Goal: Task Accomplishment & Management: Manage account settings

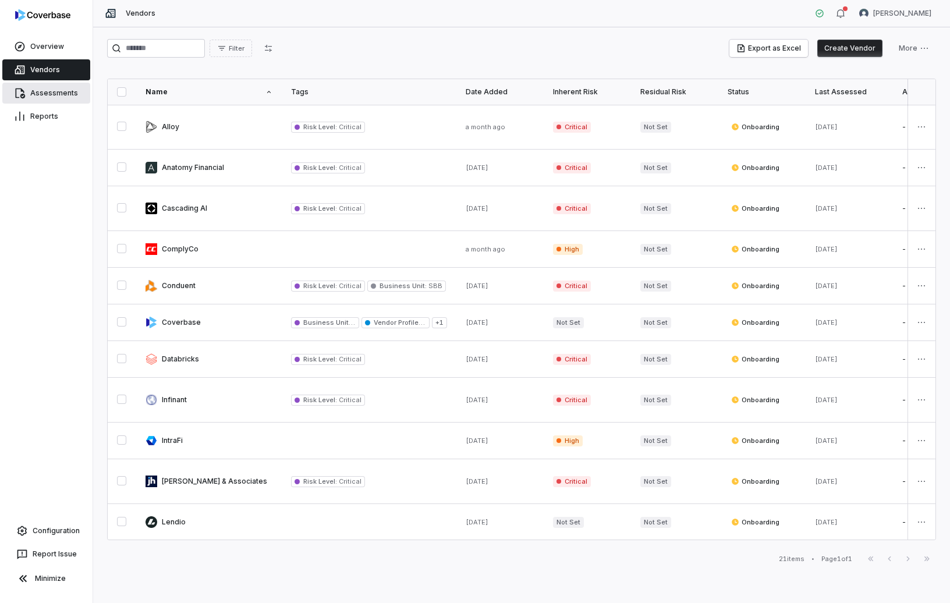
click at [63, 90] on link "Assessments" at bounding box center [46, 93] width 88 height 21
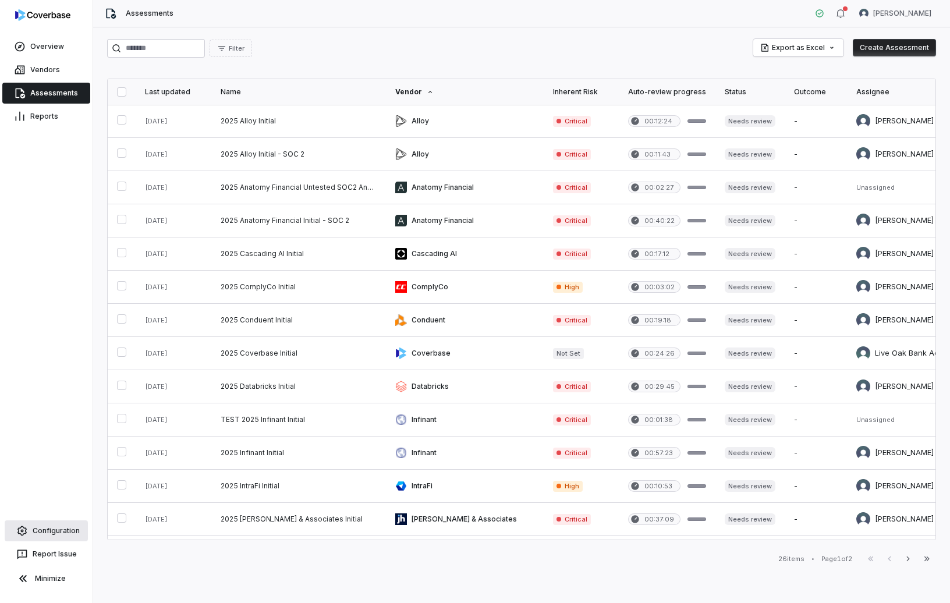
click at [52, 531] on link "Configuration" at bounding box center [46, 531] width 83 height 21
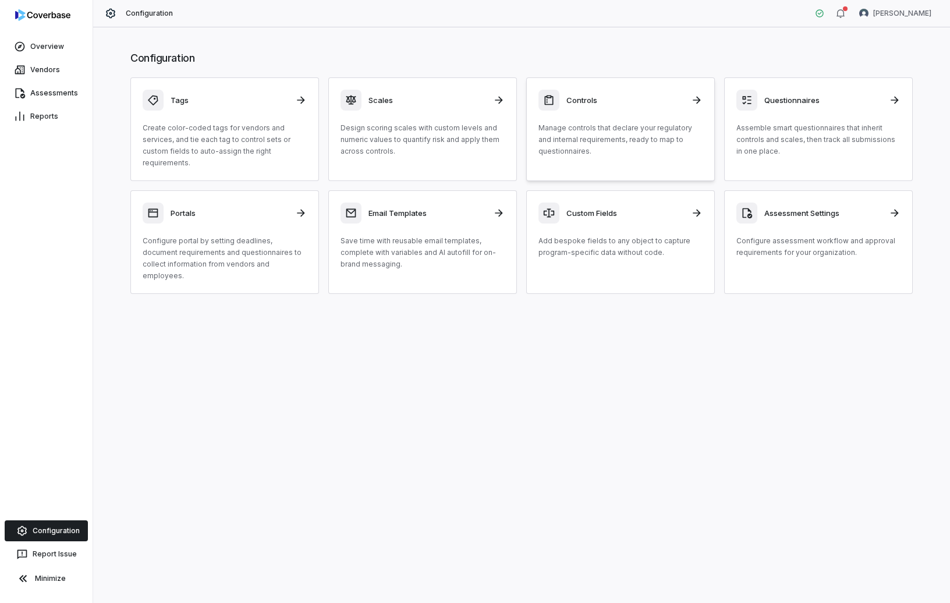
click at [618, 128] on p "Manage controls that declare your regulatory and internal requirements, ready t…" at bounding box center [621, 139] width 164 height 35
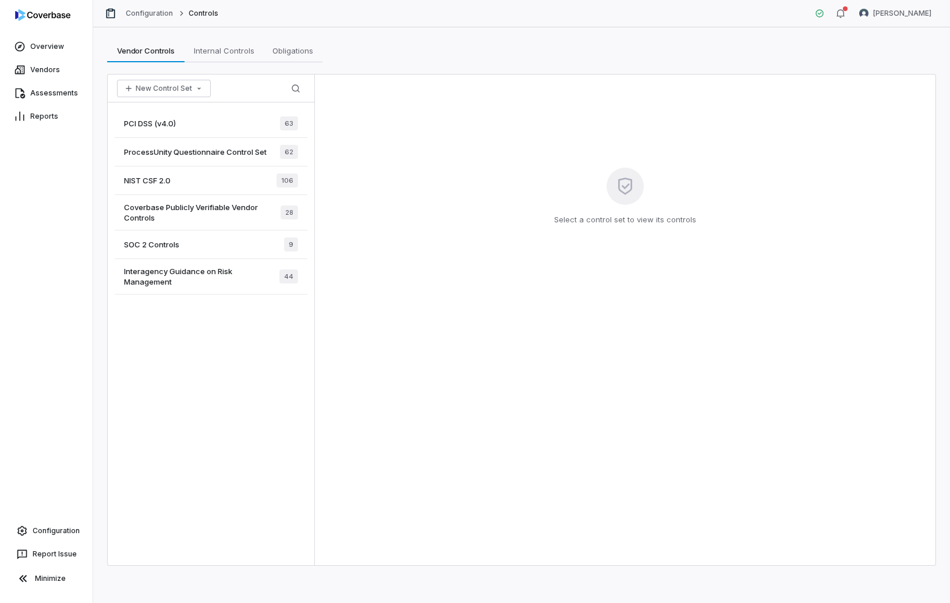
click at [196, 186] on div "NIST CSF 2.0 106" at bounding box center [211, 181] width 193 height 29
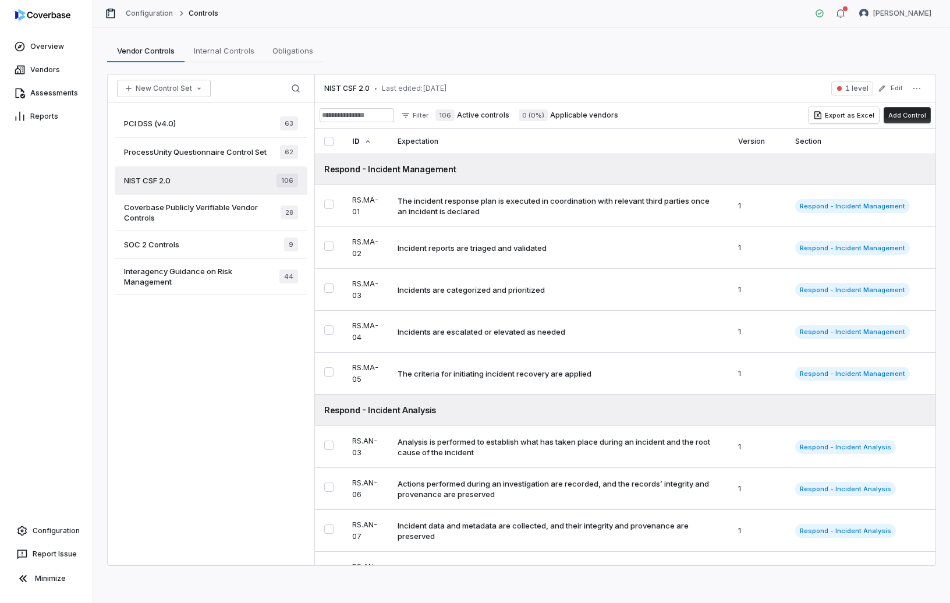
click at [199, 157] on div "ProcessUnity Questionnaire Control Set 62" at bounding box center [211, 152] width 193 height 29
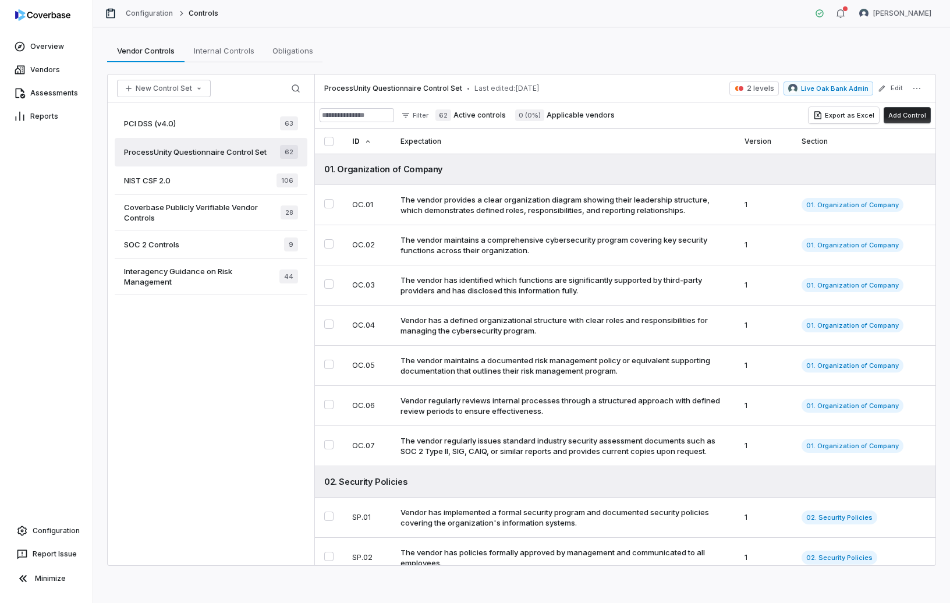
click at [202, 129] on div "PCI DSS (v4.0) 63" at bounding box center [211, 123] width 193 height 29
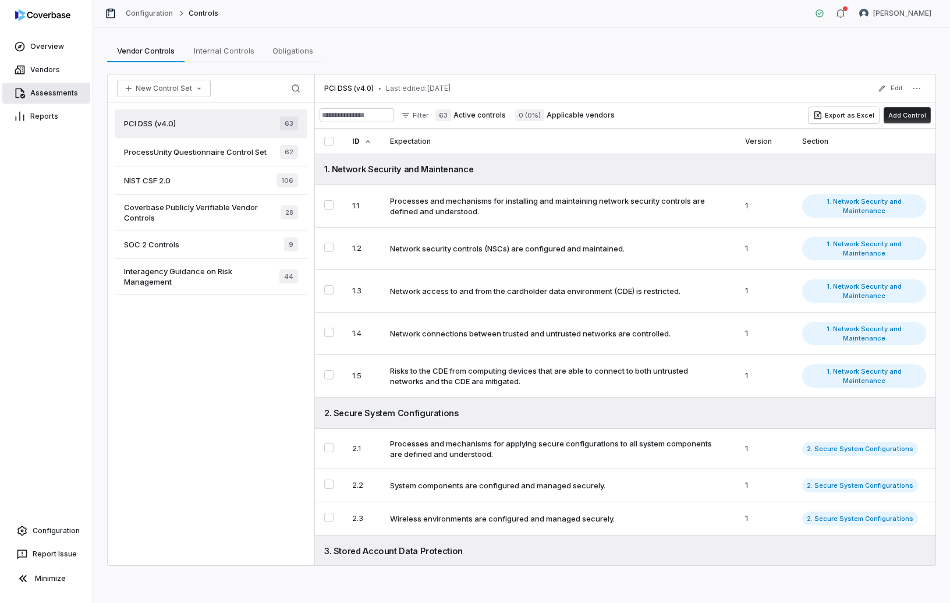
click at [47, 96] on link "Assessments" at bounding box center [46, 93] width 88 height 21
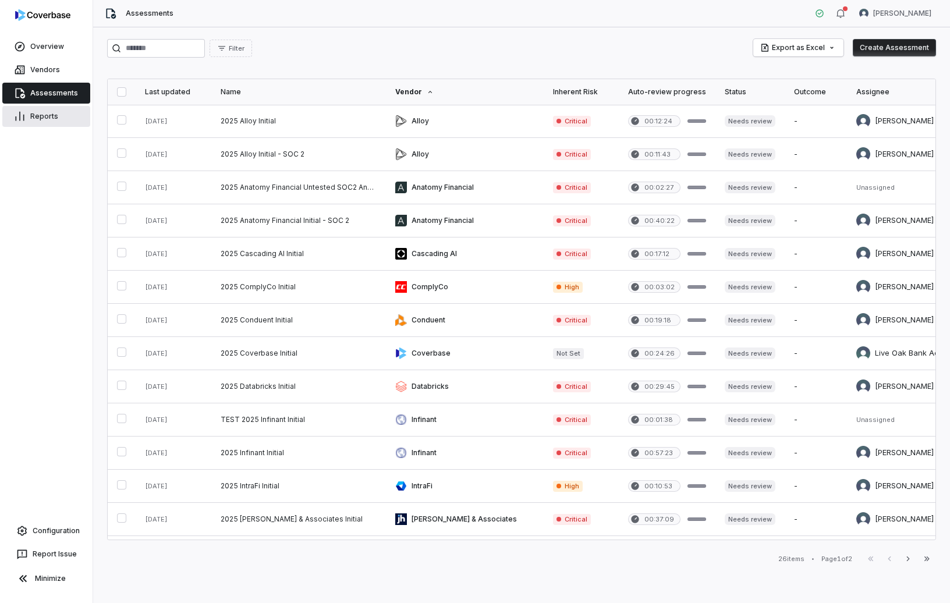
click at [47, 121] on link "Reports" at bounding box center [46, 116] width 88 height 21
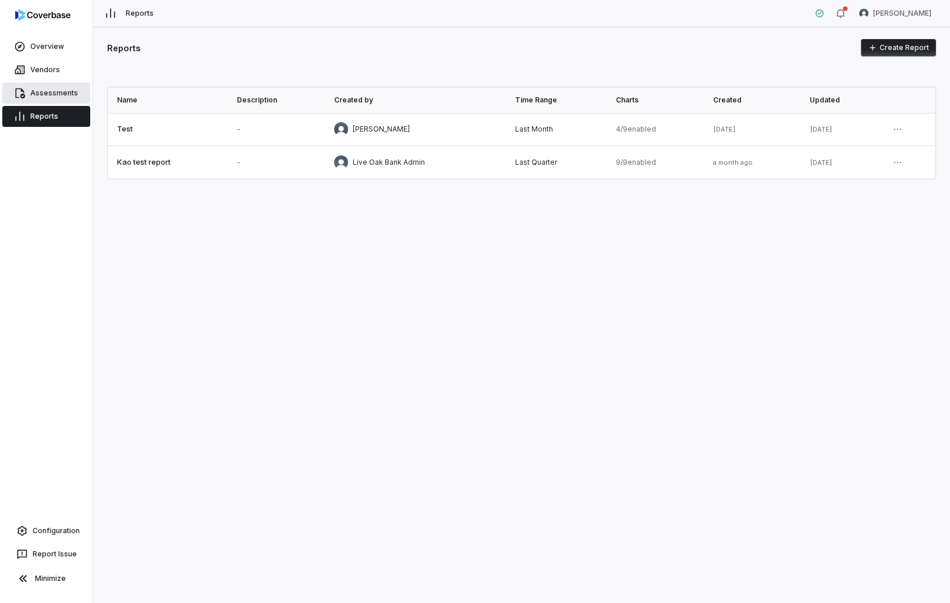
click at [45, 98] on link "Assessments" at bounding box center [46, 93] width 88 height 21
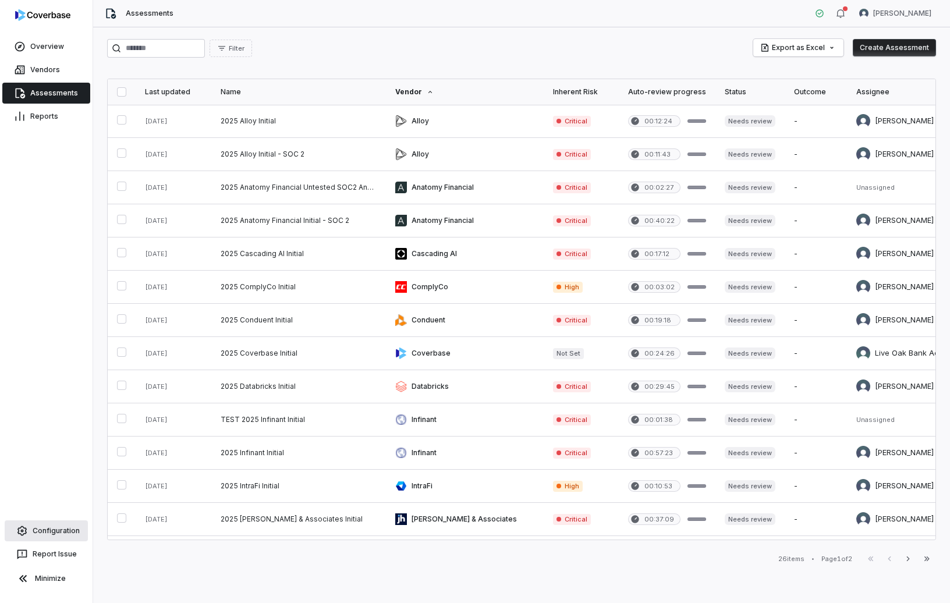
click at [56, 539] on link "Configuration" at bounding box center [46, 531] width 83 height 21
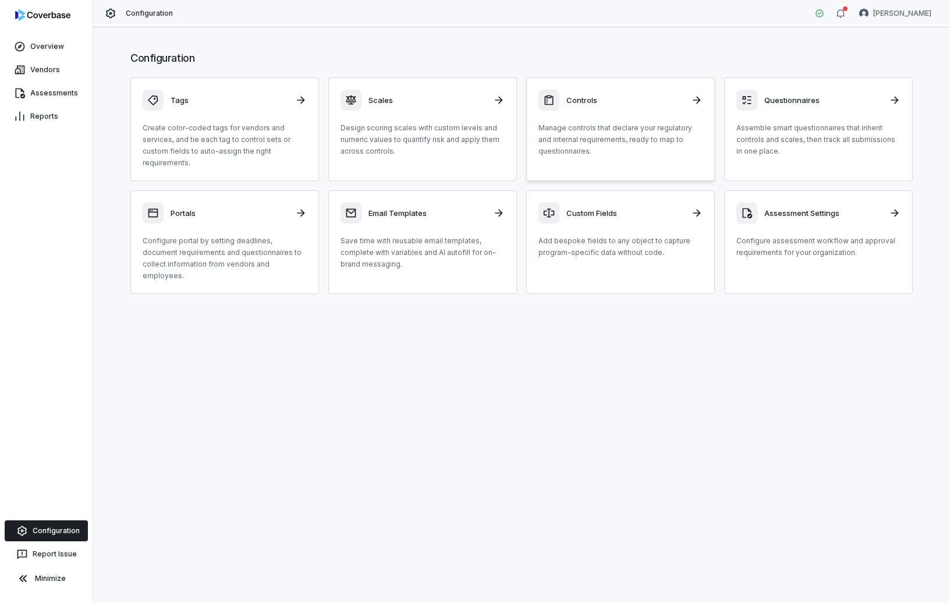
click at [588, 150] on p "Manage controls that declare your regulatory and internal requirements, ready t…" at bounding box center [621, 139] width 164 height 35
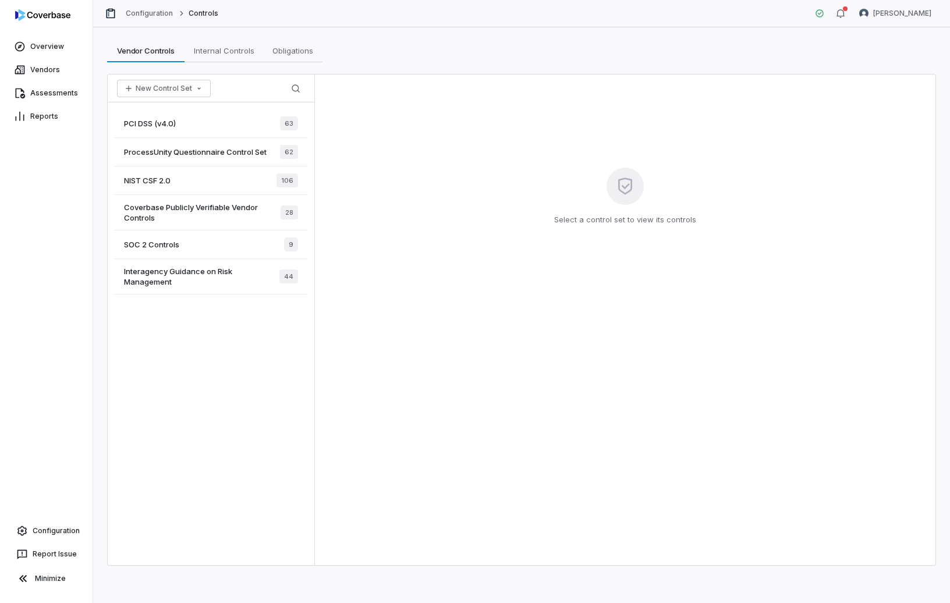
click at [183, 171] on div "NIST CSF 2.0 106" at bounding box center [211, 181] width 193 height 29
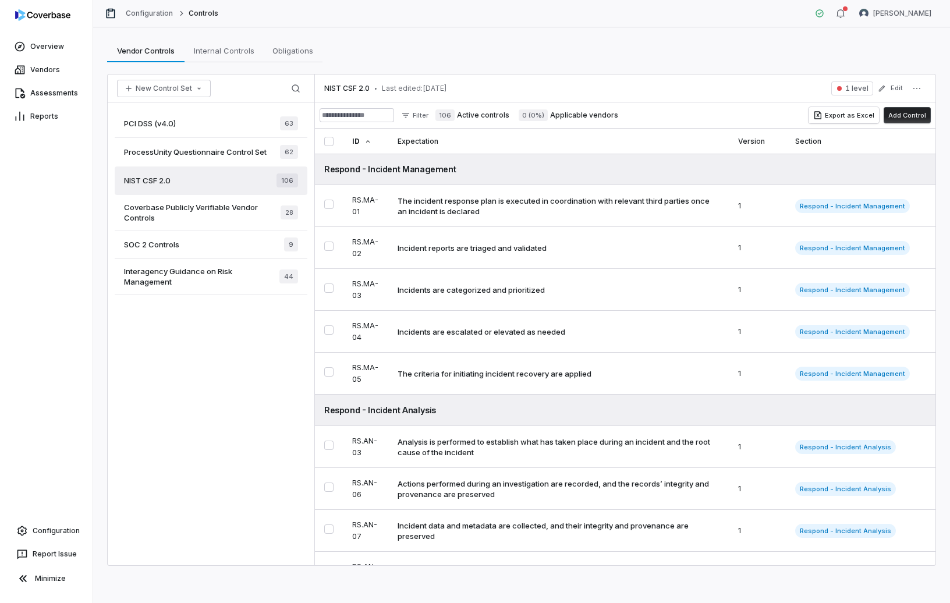
click at [183, 149] on span "ProcessUnity Questionnaire Control Set" at bounding box center [195, 152] width 143 height 10
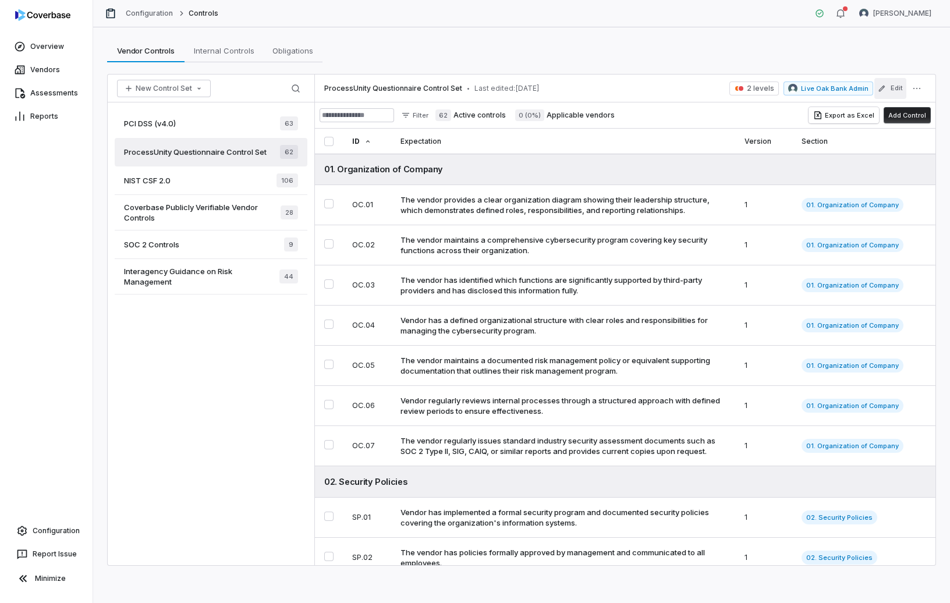
click at [904, 83] on button "Edit" at bounding box center [891, 88] width 32 height 21
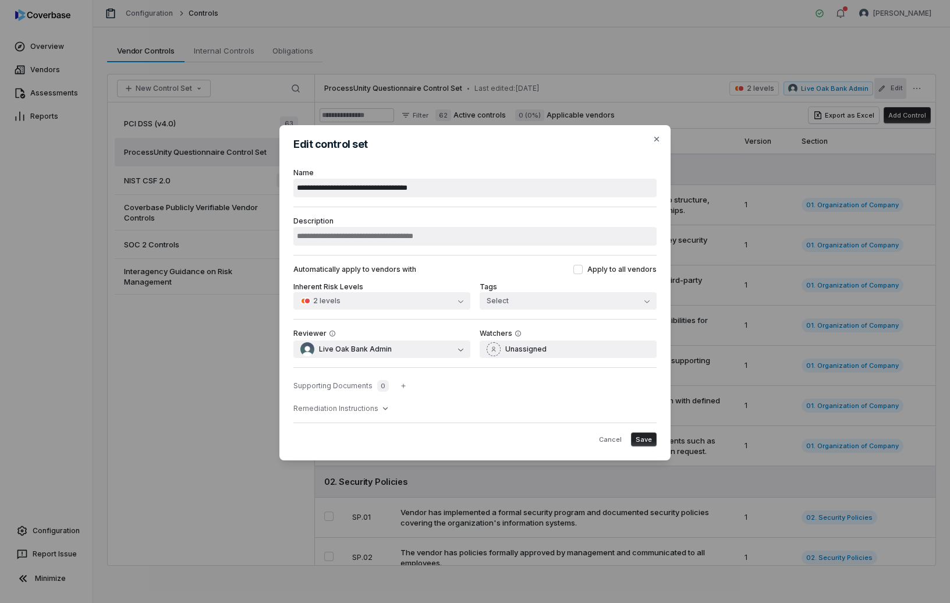
click at [361, 415] on div "Supporting Documents 0 Remediation Instructions" at bounding box center [475, 394] width 363 height 55
click at [365, 412] on span "Remediation Instructions" at bounding box center [336, 408] width 85 height 9
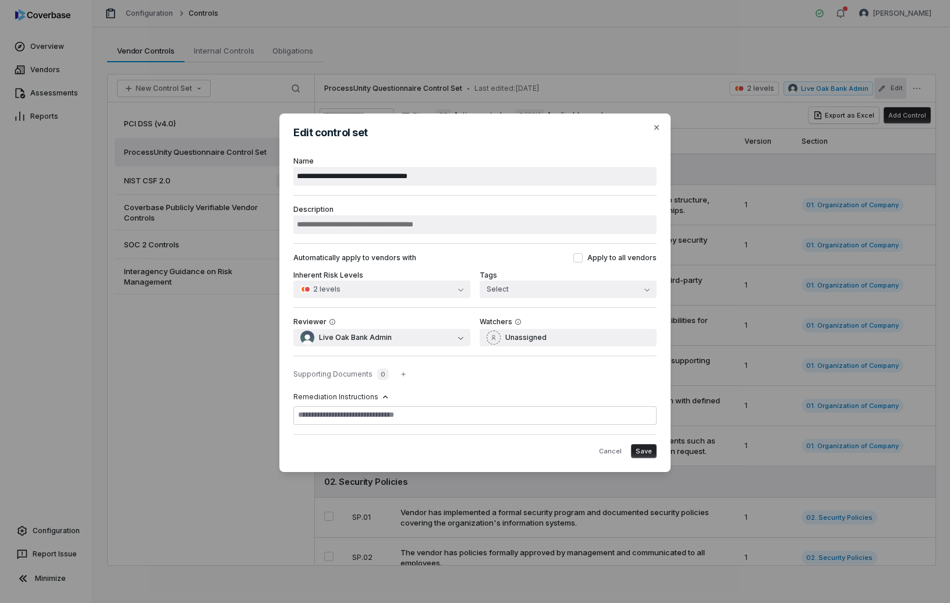
click at [366, 398] on span "Remediation Instructions" at bounding box center [336, 397] width 85 height 9
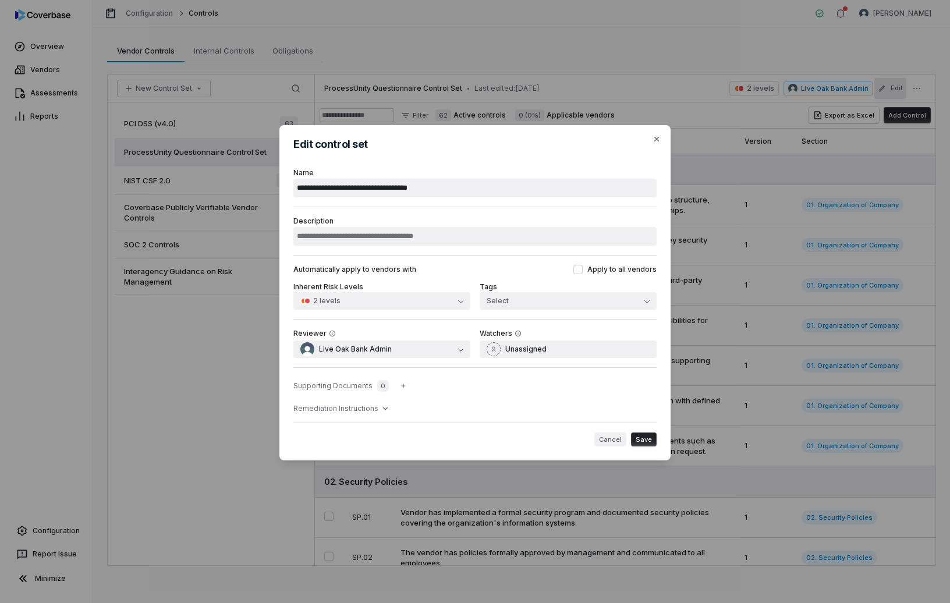
click at [618, 436] on button "Cancel" at bounding box center [611, 440] width 32 height 14
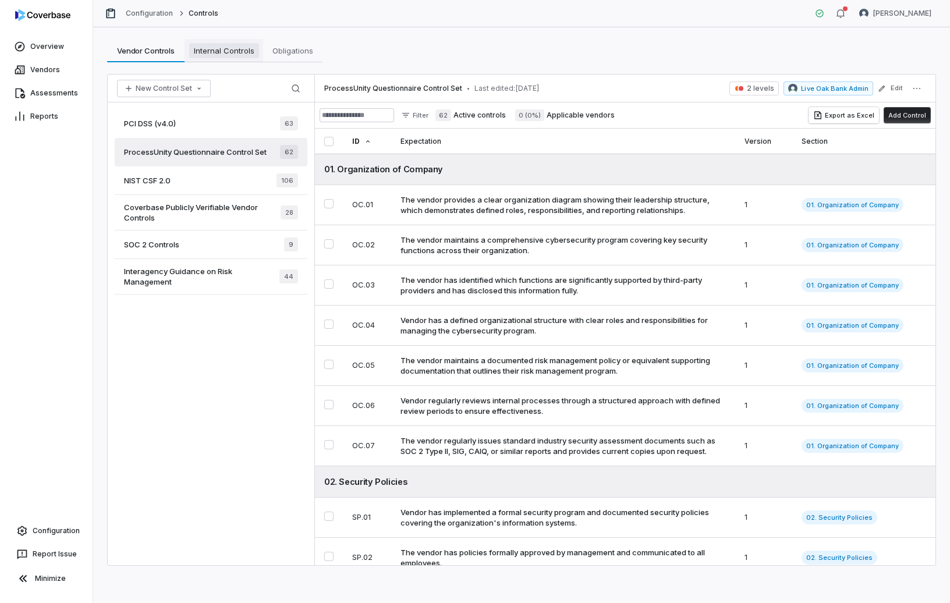
click at [192, 55] on span "Internal Controls" at bounding box center [224, 50] width 70 height 15
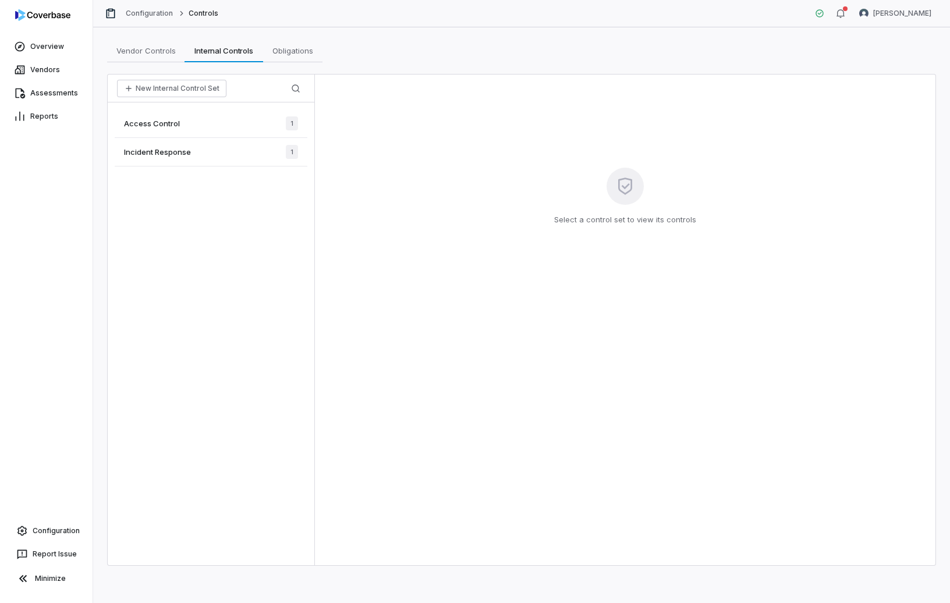
click at [206, 126] on div "Access Control 1" at bounding box center [211, 123] width 193 height 29
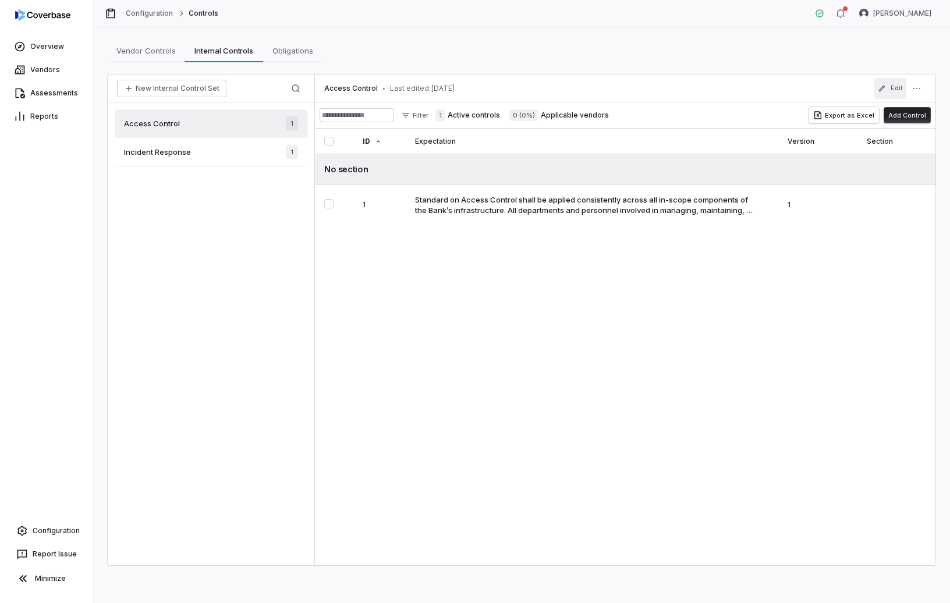
click at [890, 91] on button "Edit" at bounding box center [891, 88] width 32 height 21
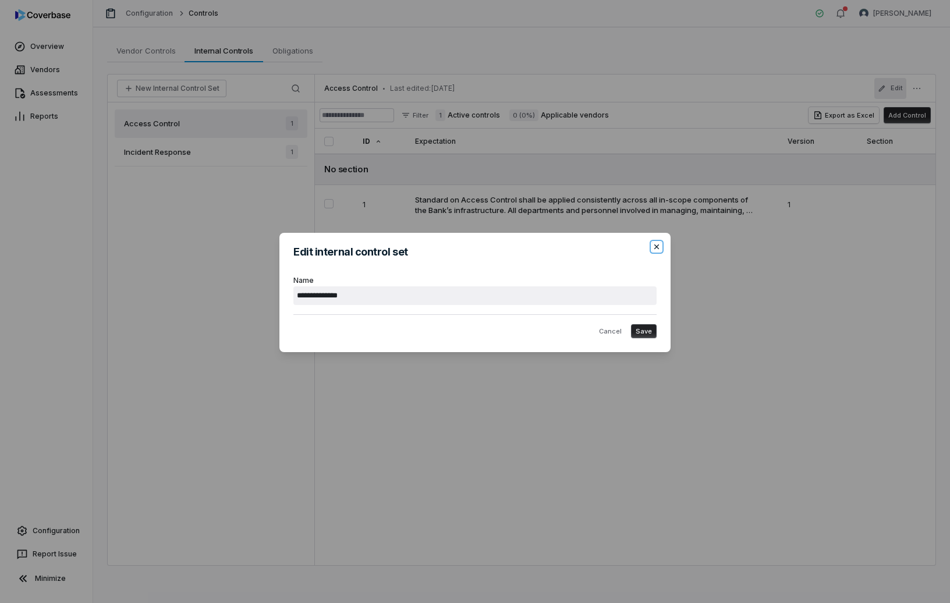
click at [656, 242] on icon "button" at bounding box center [656, 246] width 9 height 9
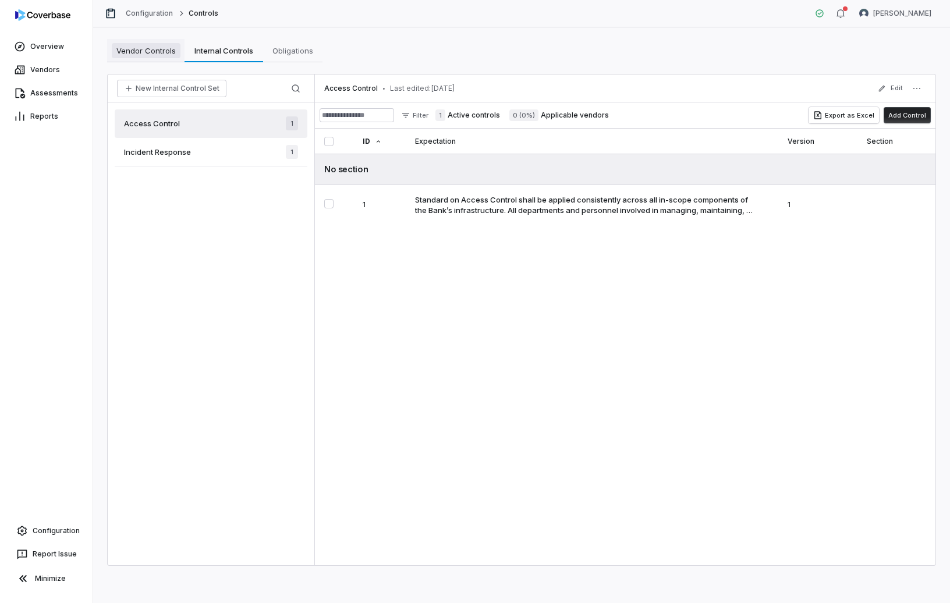
click at [133, 57] on span "Vendor Controls" at bounding box center [146, 50] width 69 height 15
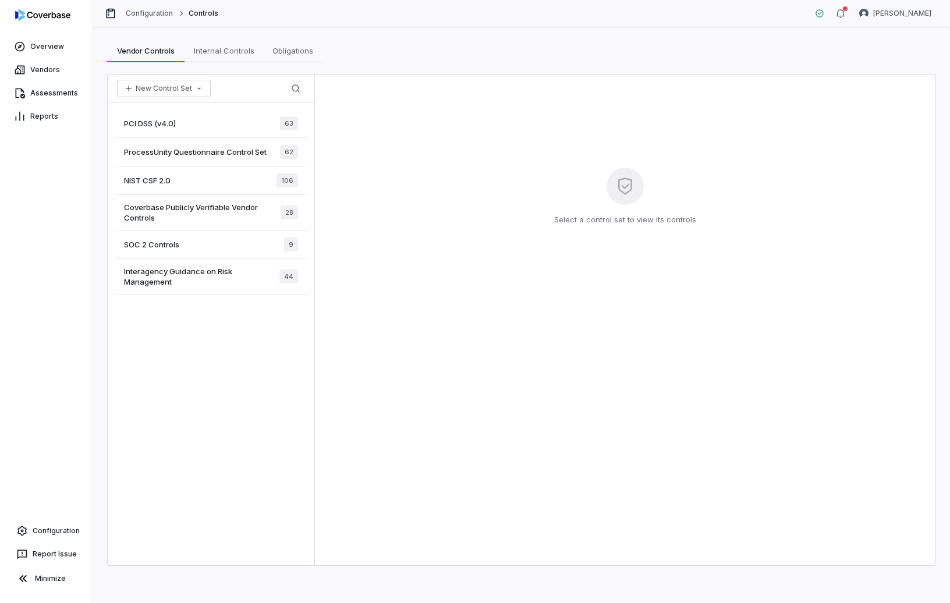
click at [185, 188] on div "NIST CSF 2.0 106" at bounding box center [211, 181] width 193 height 29
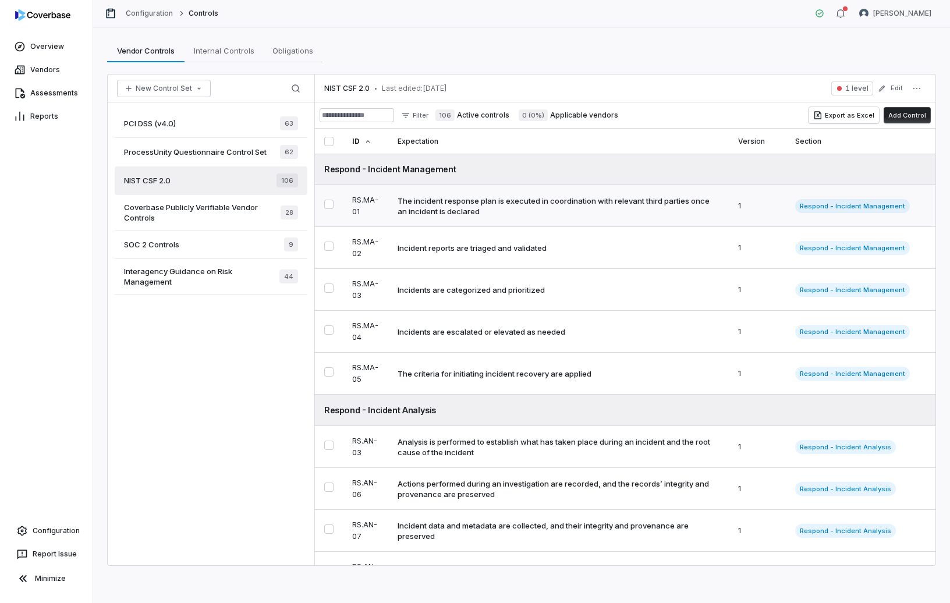
click at [465, 217] on td "The incident response plan is executed in coordination with relevant third part…" at bounding box center [558, 206] width 341 height 42
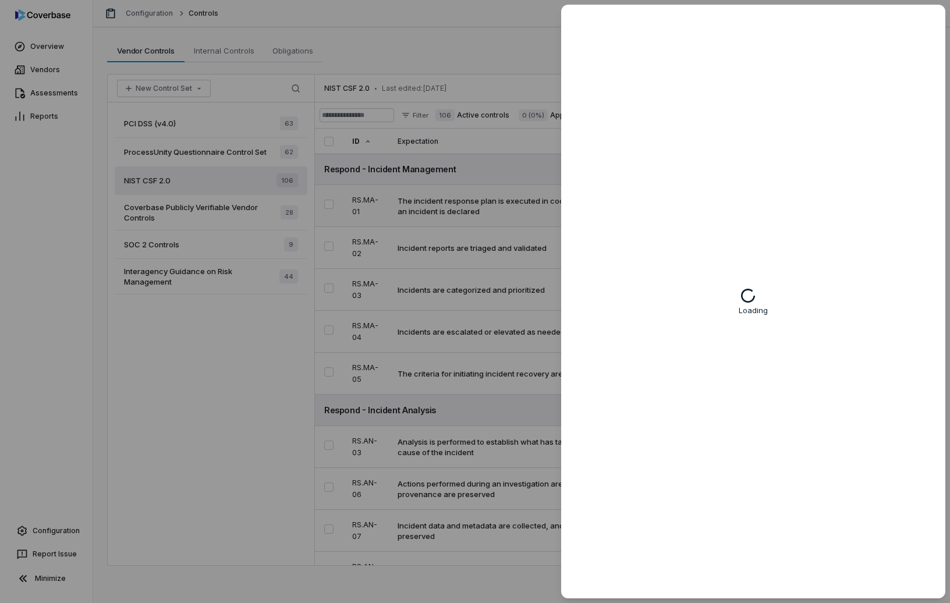
type textarea "*"
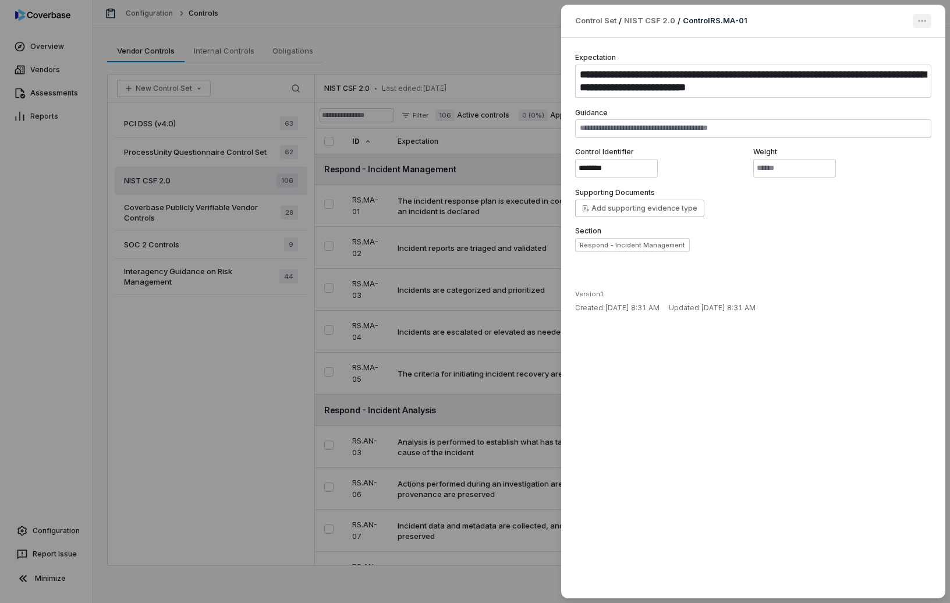
click at [926, 20] on div "**********" at bounding box center [475, 301] width 950 height 603
click at [486, 253] on div "**********" at bounding box center [475, 301] width 950 height 603
click at [476, 58] on div "**********" at bounding box center [475, 301] width 950 height 603
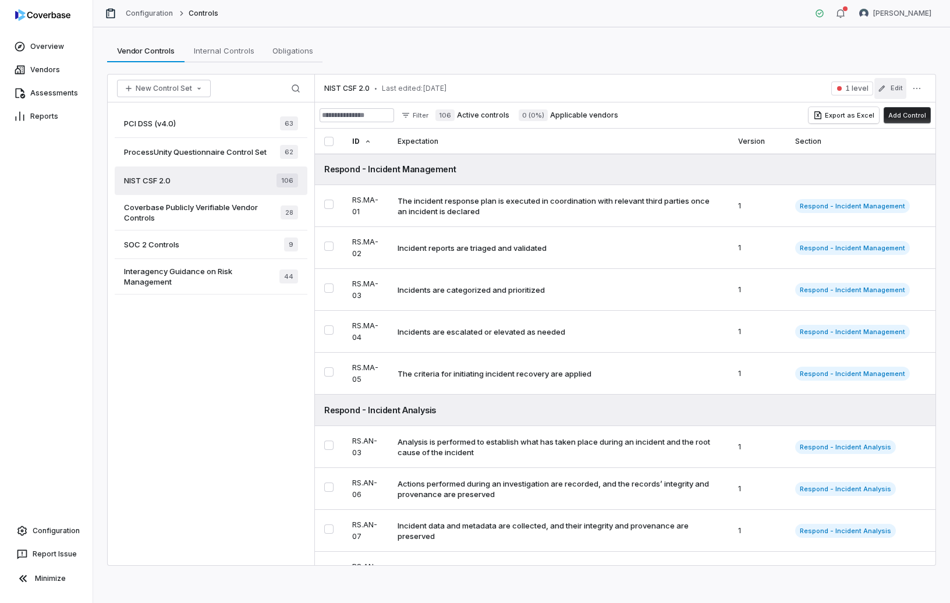
click at [895, 88] on button "Edit" at bounding box center [891, 88] width 32 height 21
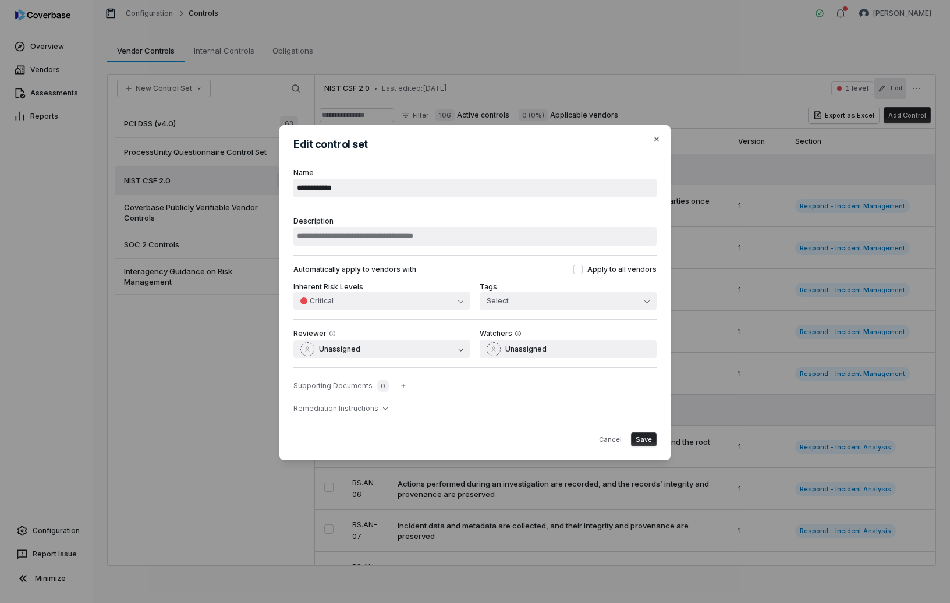
click at [33, 541] on div "**********" at bounding box center [475, 301] width 950 height 603
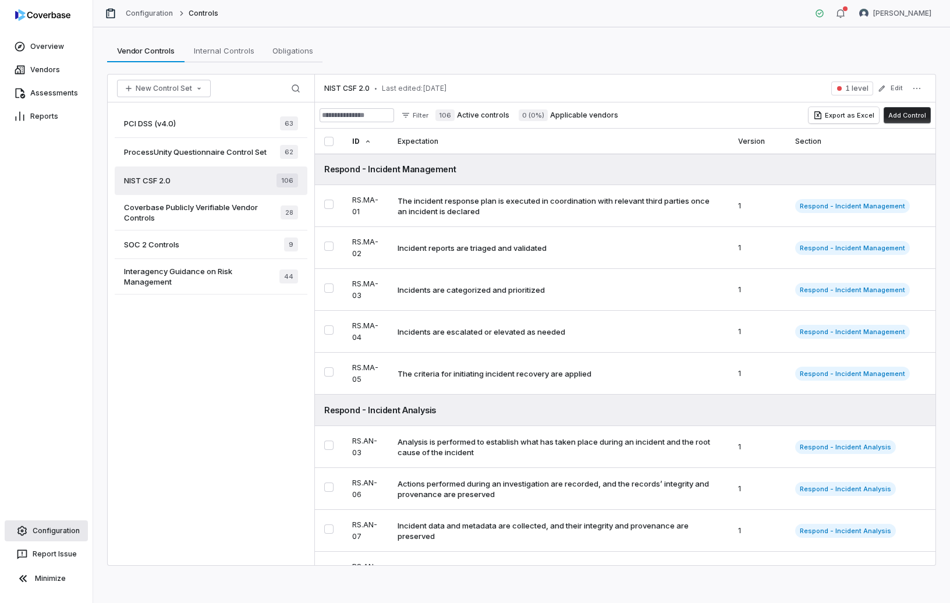
click at [26, 532] on icon at bounding box center [21, 531] width 9 height 10
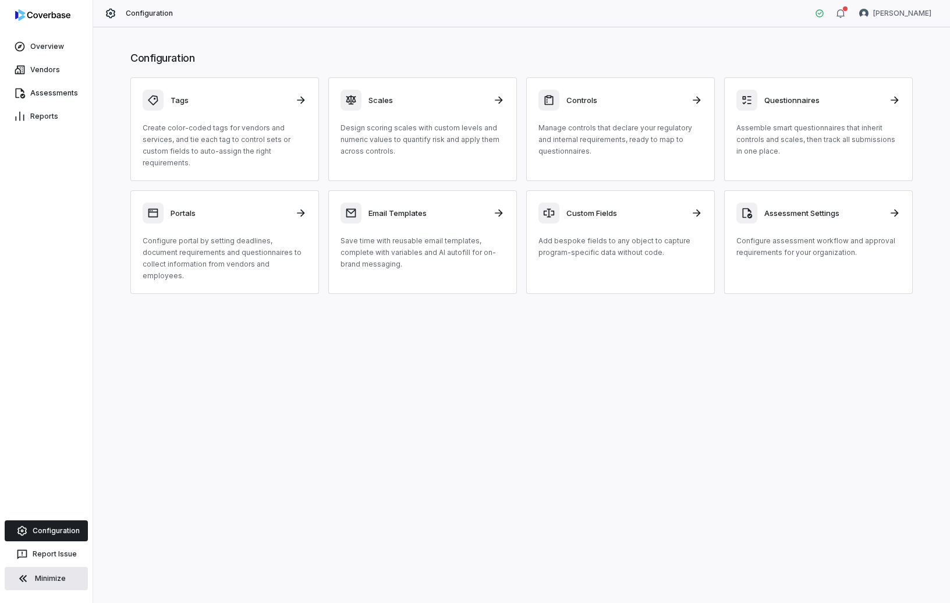
click at [34, 586] on button "Minimize" at bounding box center [46, 578] width 83 height 23
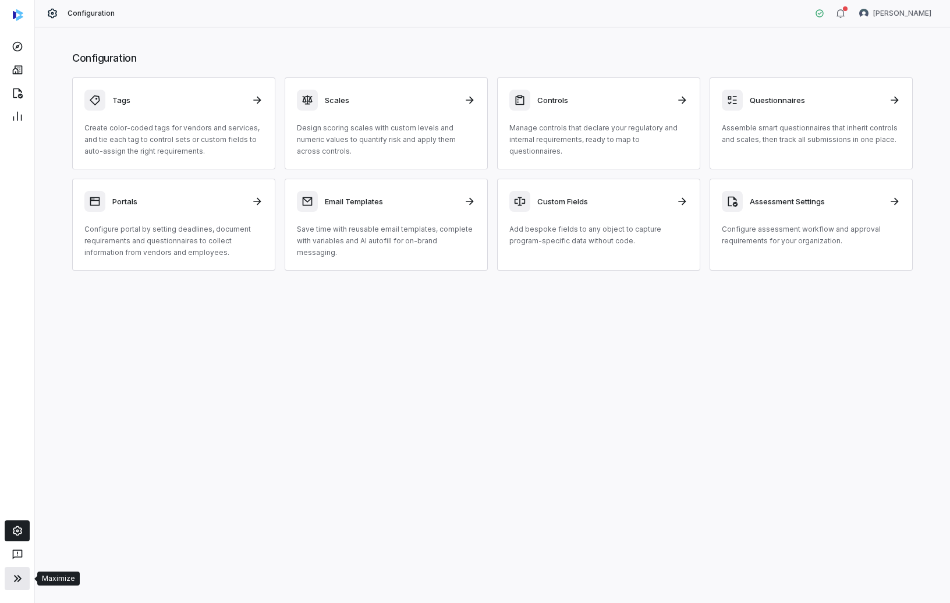
click at [17, 581] on icon at bounding box center [17, 579] width 14 height 14
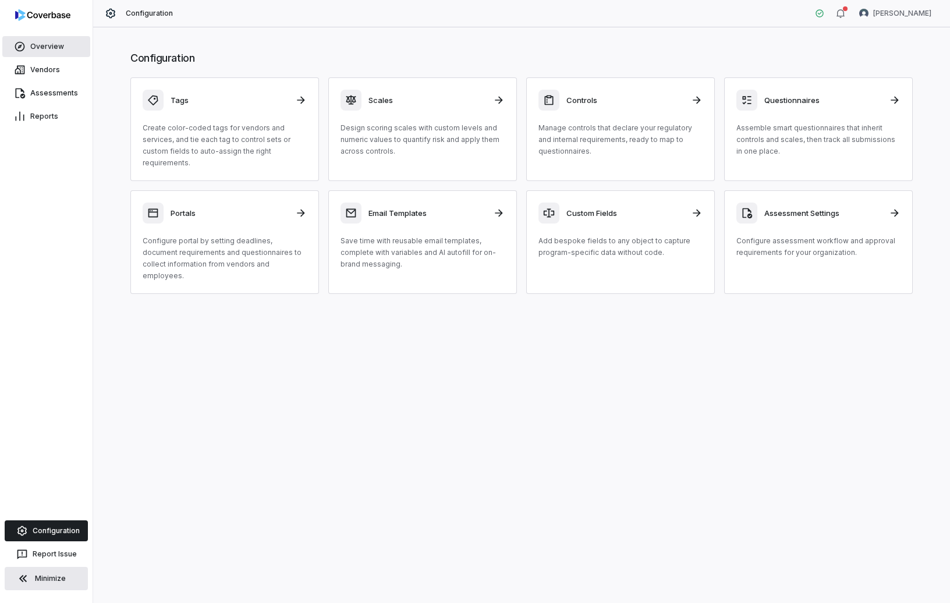
click at [41, 51] on link "Overview" at bounding box center [46, 46] width 88 height 21
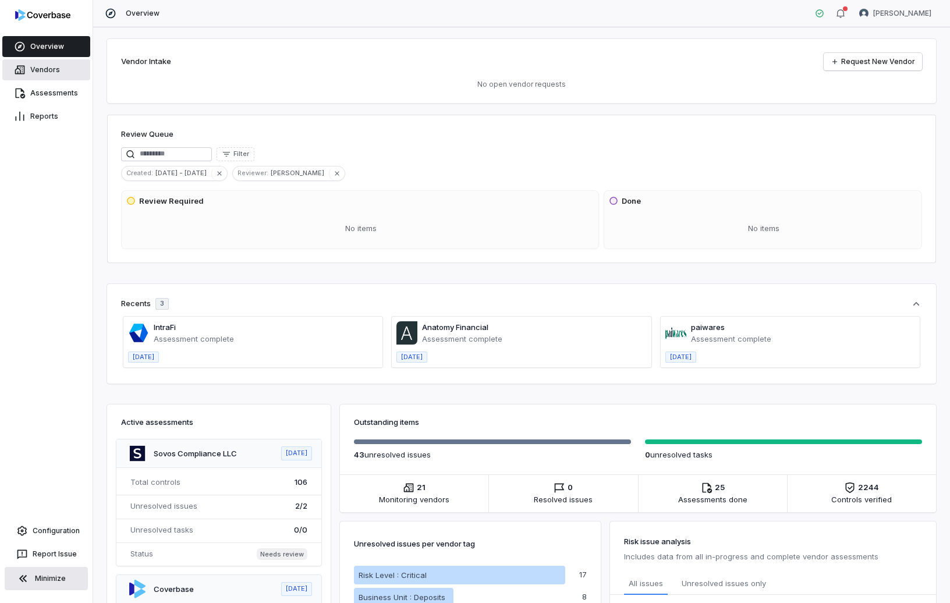
click at [40, 68] on link "Vendors" at bounding box center [46, 69] width 88 height 21
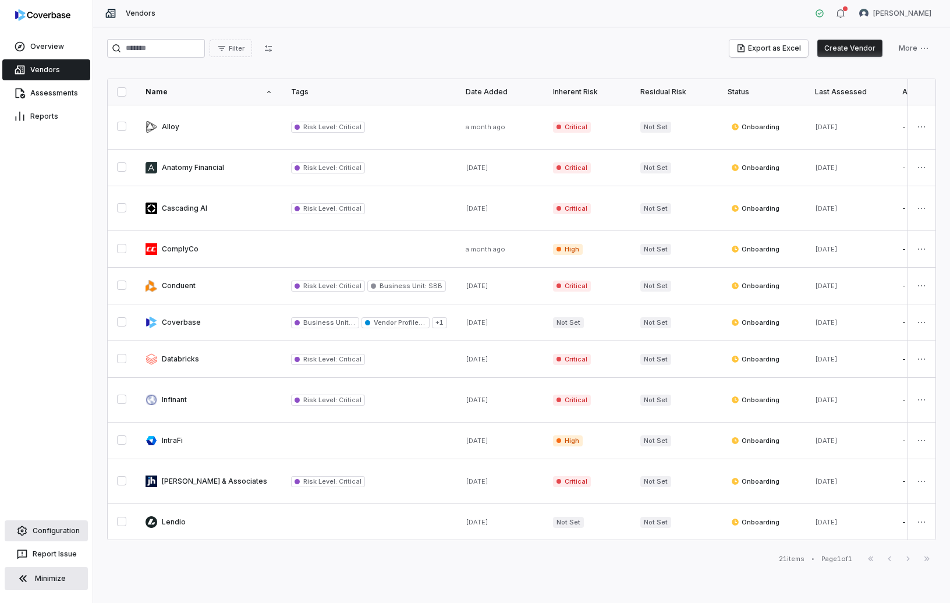
click at [43, 525] on link "Configuration" at bounding box center [46, 531] width 83 height 21
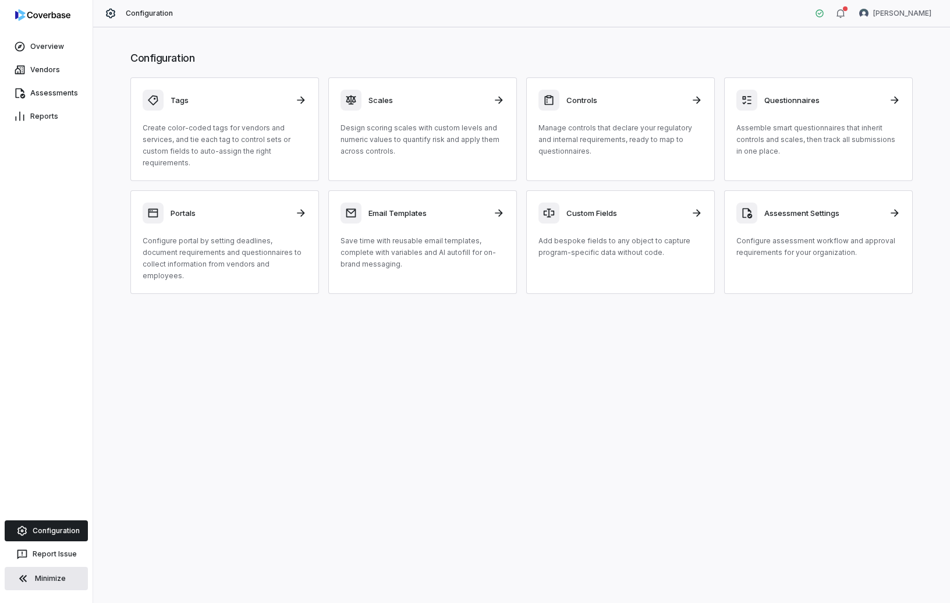
click at [48, 14] on img at bounding box center [42, 15] width 55 height 12
click at [48, 20] on img at bounding box center [42, 15] width 55 height 12
click at [925, 19] on html "Overview Vendors Assessments Reports Configuration Report Issue Minimize Config…" at bounding box center [475, 301] width 950 height 603
click at [906, 46] on div "Account" at bounding box center [889, 41] width 89 height 19
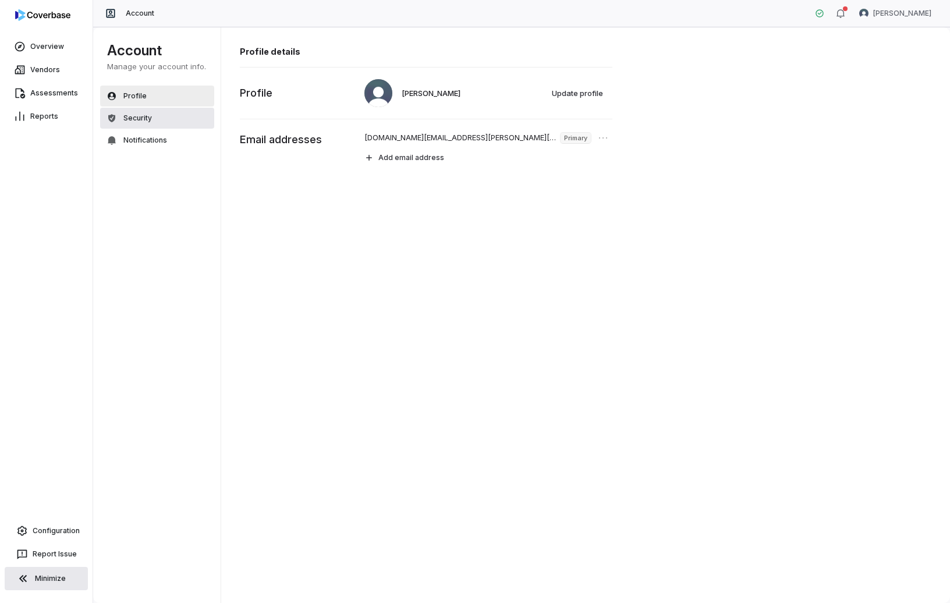
click at [153, 118] on button "Security" at bounding box center [157, 118] width 114 height 21
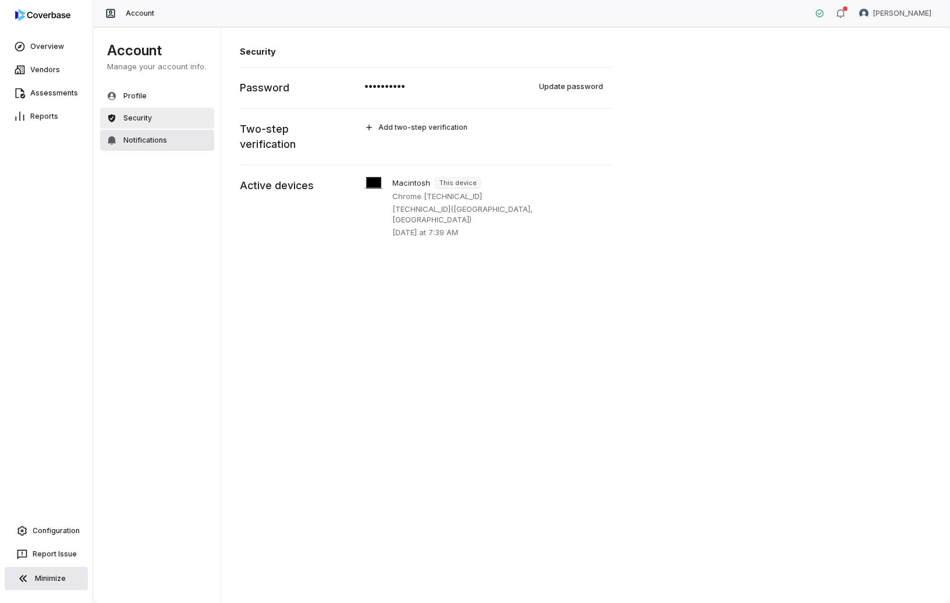
click at [152, 139] on span "Notifications" at bounding box center [145, 140] width 44 height 9
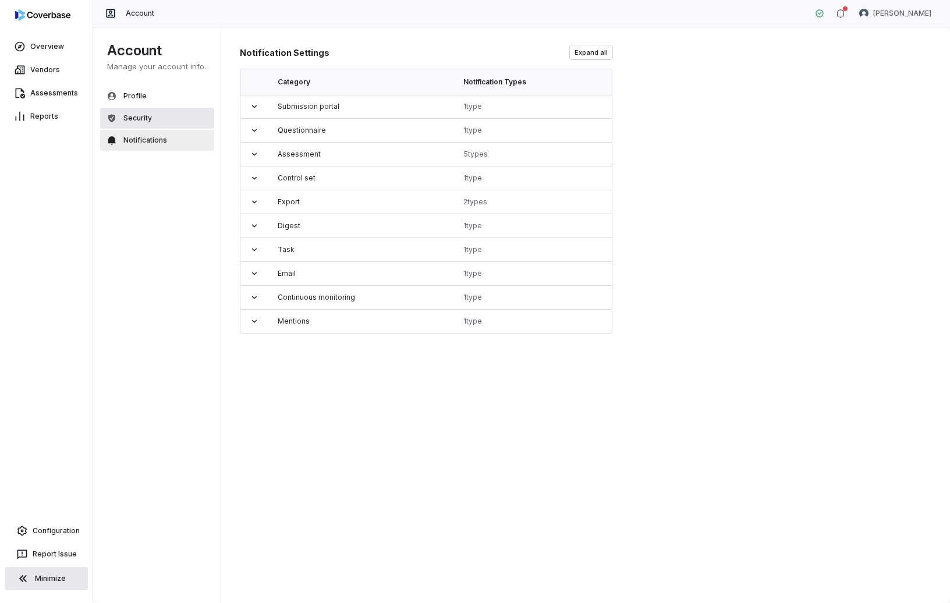
click at [153, 118] on button "Security" at bounding box center [157, 118] width 114 height 21
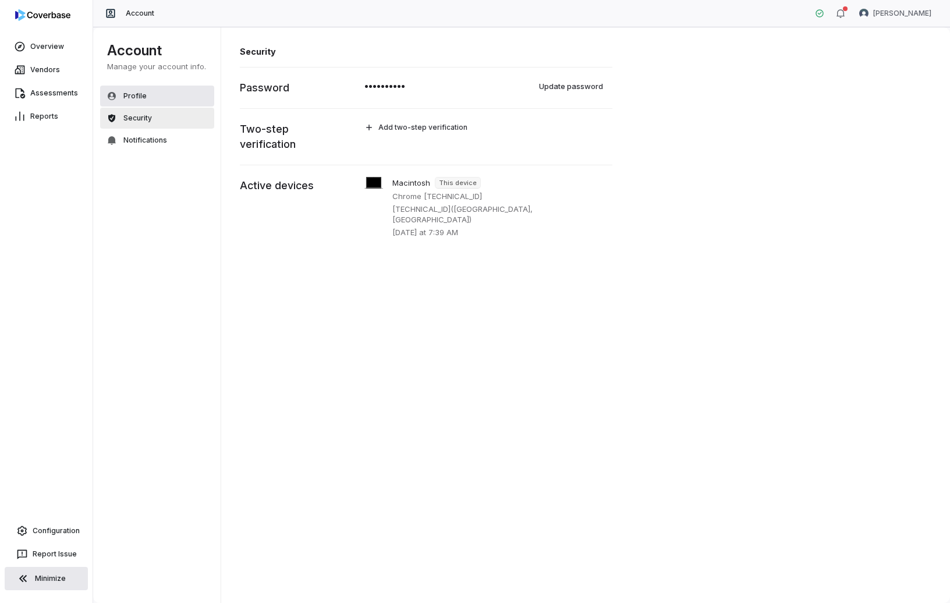
click at [155, 89] on button "Profile" at bounding box center [157, 96] width 114 height 21
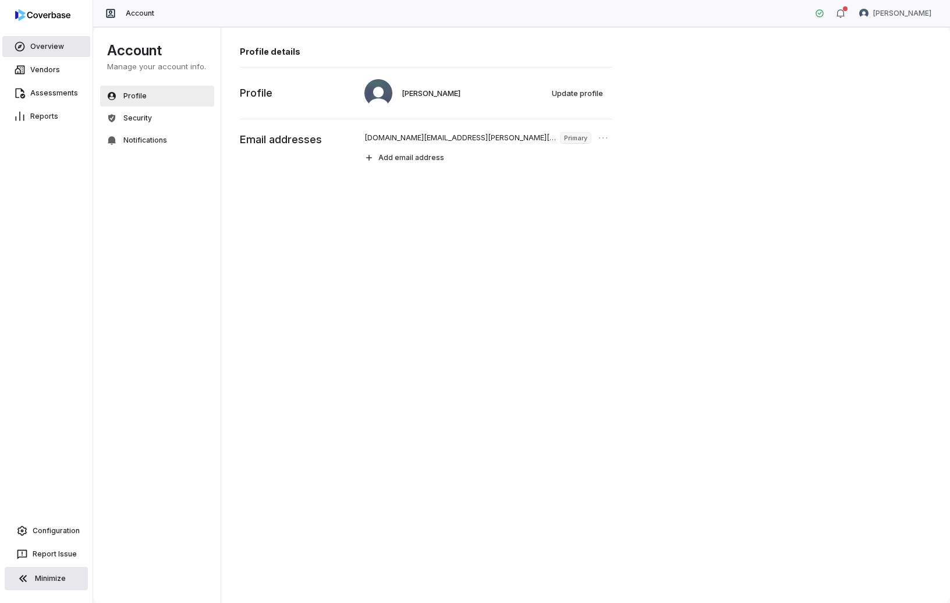
click at [47, 45] on link "Overview" at bounding box center [46, 46] width 88 height 21
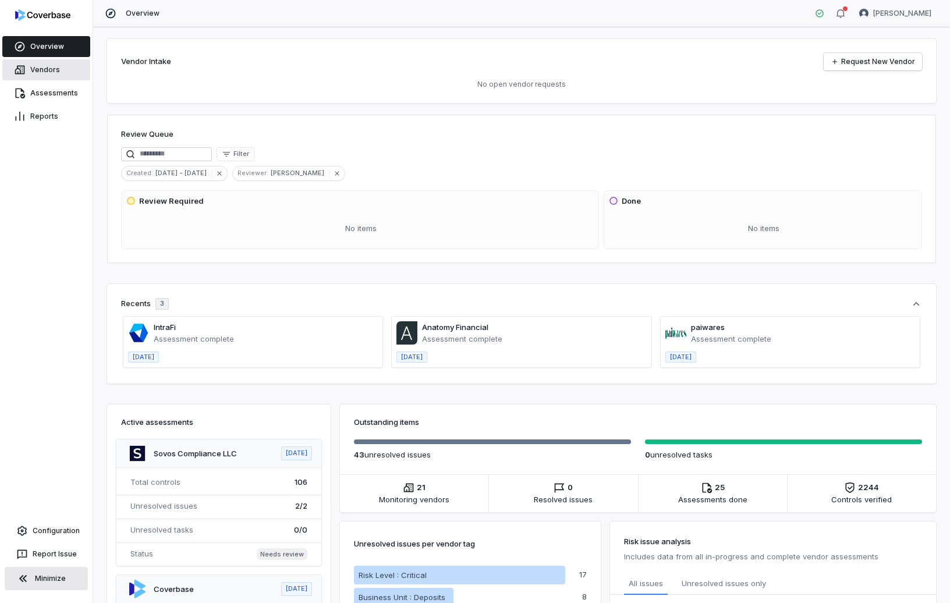
click at [49, 66] on link "Vendors" at bounding box center [46, 69] width 88 height 21
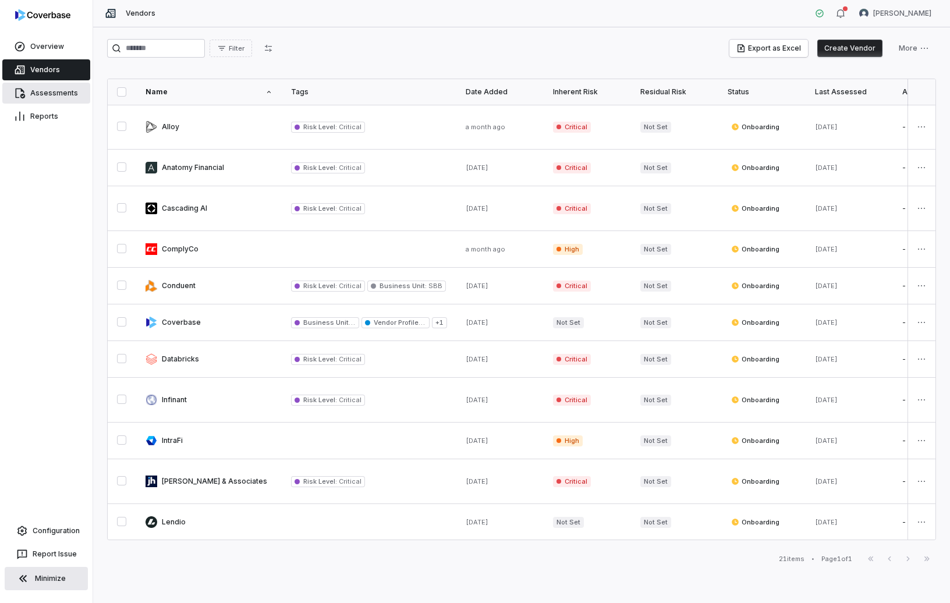
click at [54, 102] on link "Assessments" at bounding box center [46, 93] width 88 height 21
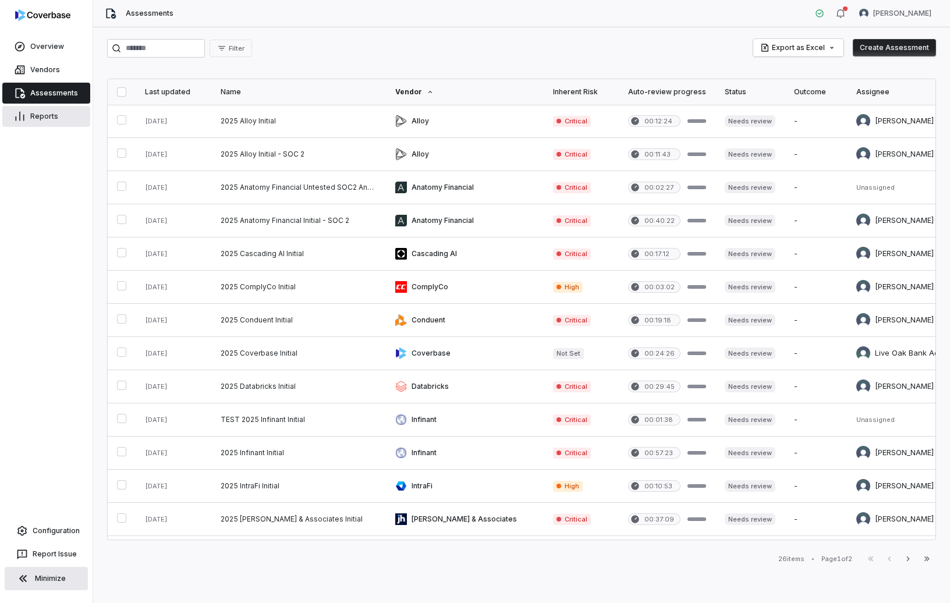
click at [54, 122] on link "Reports" at bounding box center [46, 116] width 88 height 21
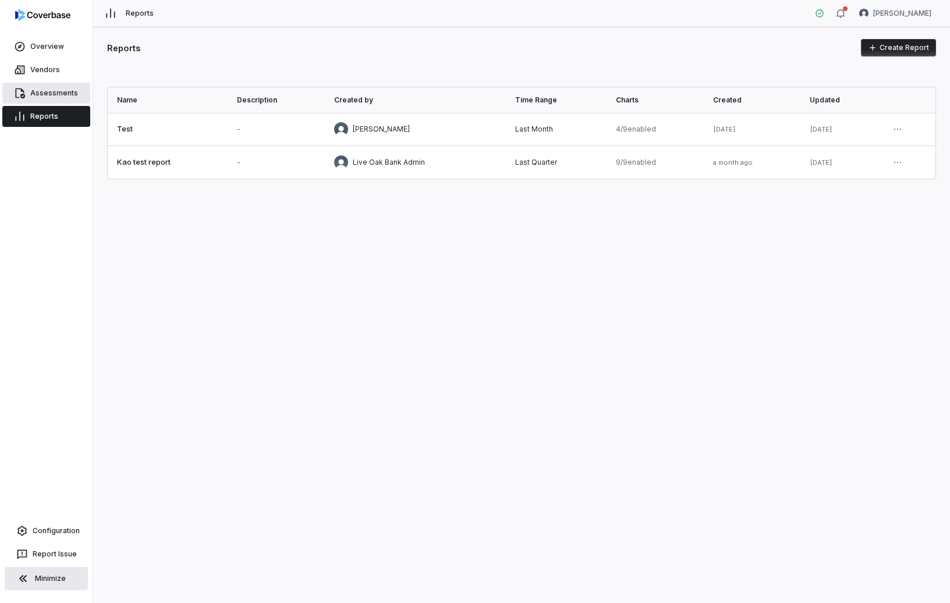
click at [53, 90] on link "Assessments" at bounding box center [46, 93] width 88 height 21
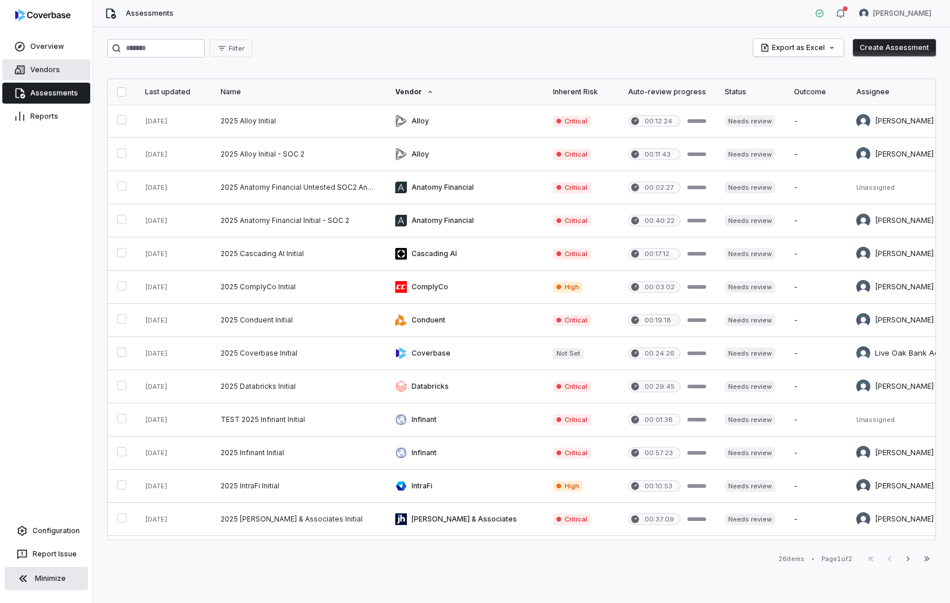
click at [53, 73] on link "Vendors" at bounding box center [46, 69] width 88 height 21
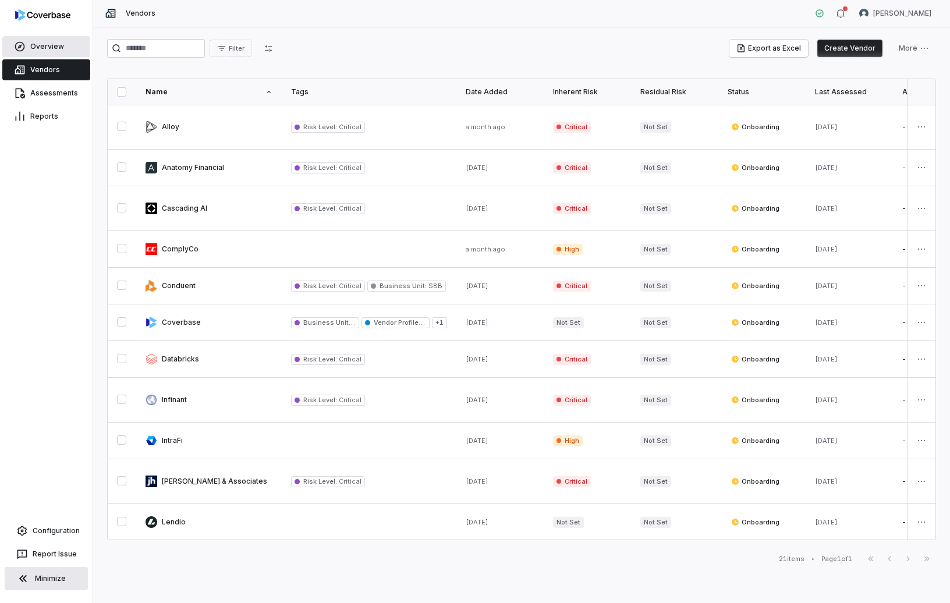
click at [53, 47] on link "Overview" at bounding box center [46, 46] width 88 height 21
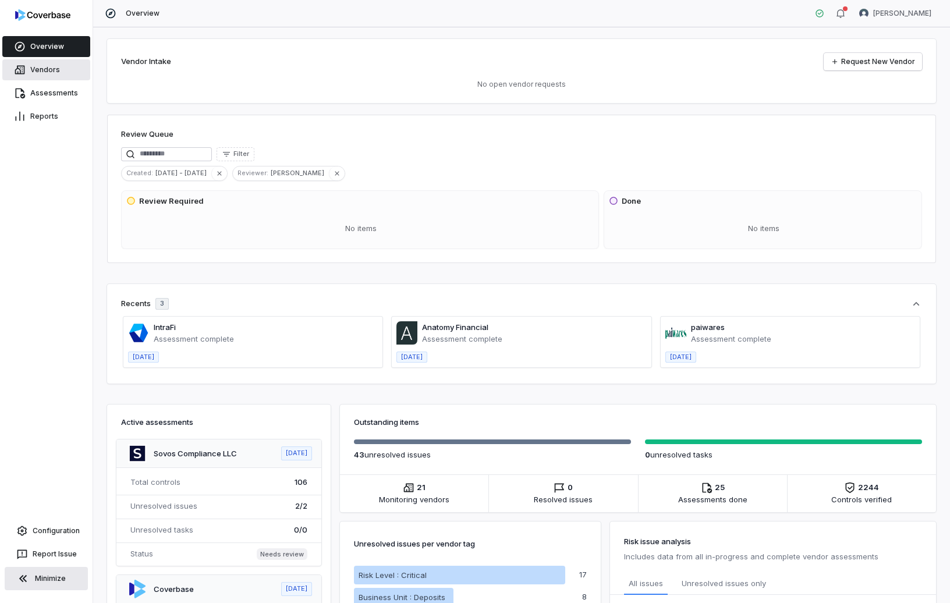
click at [51, 72] on link "Vendors" at bounding box center [46, 69] width 88 height 21
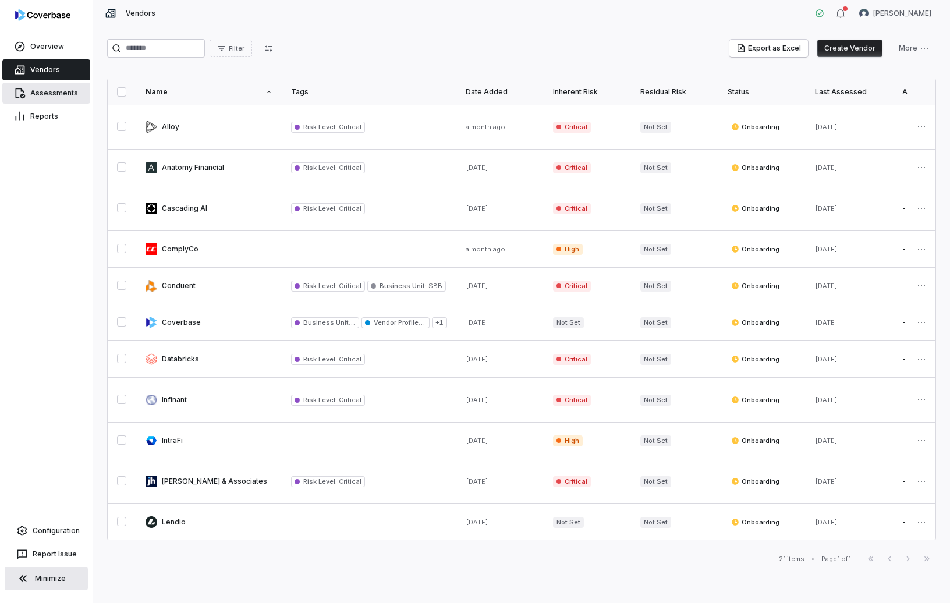
click at [54, 91] on link "Assessments" at bounding box center [46, 93] width 88 height 21
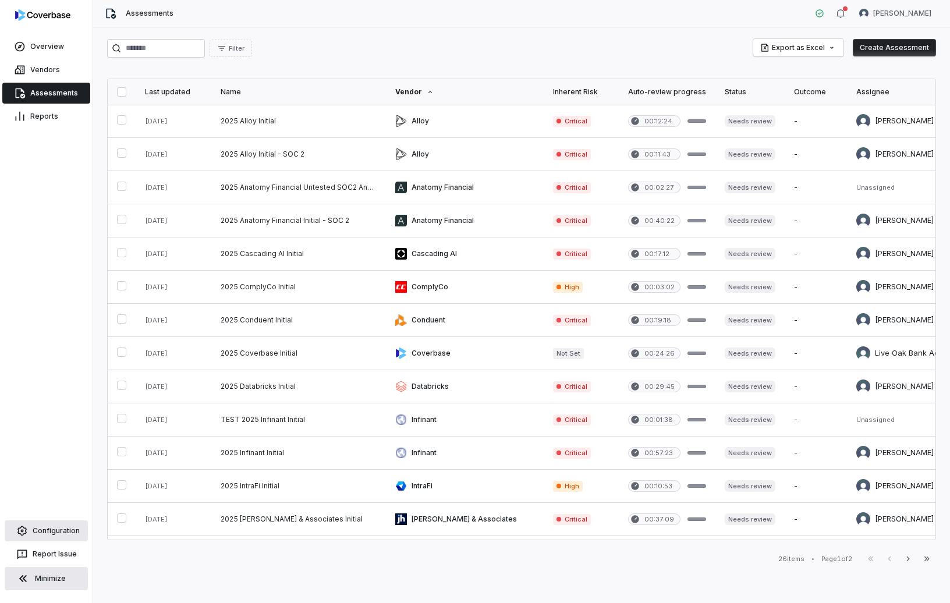
click at [61, 530] on link "Configuration" at bounding box center [46, 531] width 83 height 21
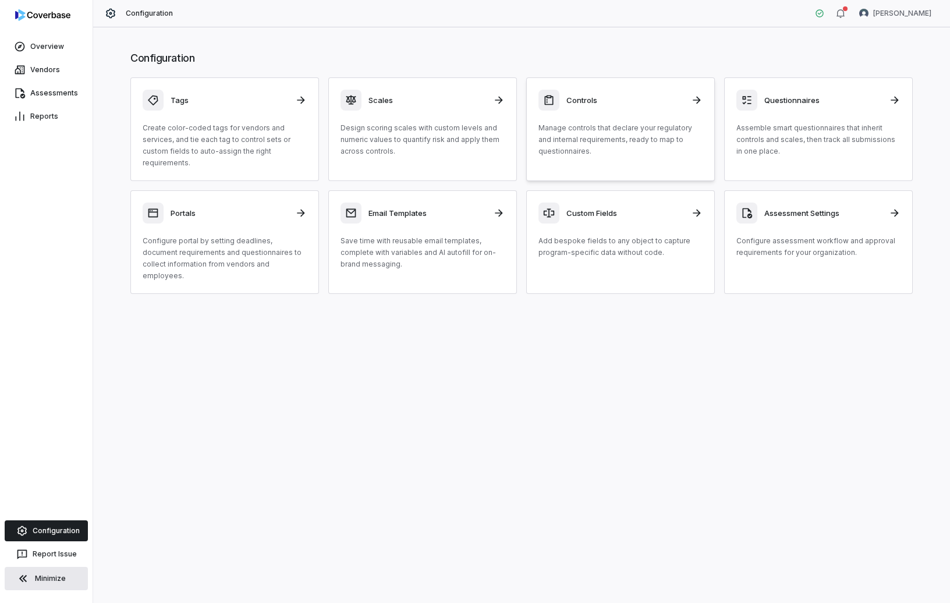
click at [600, 162] on link "Controls Manage controls that declare your regulatory and internal requirements…" at bounding box center [620, 129] width 189 height 104
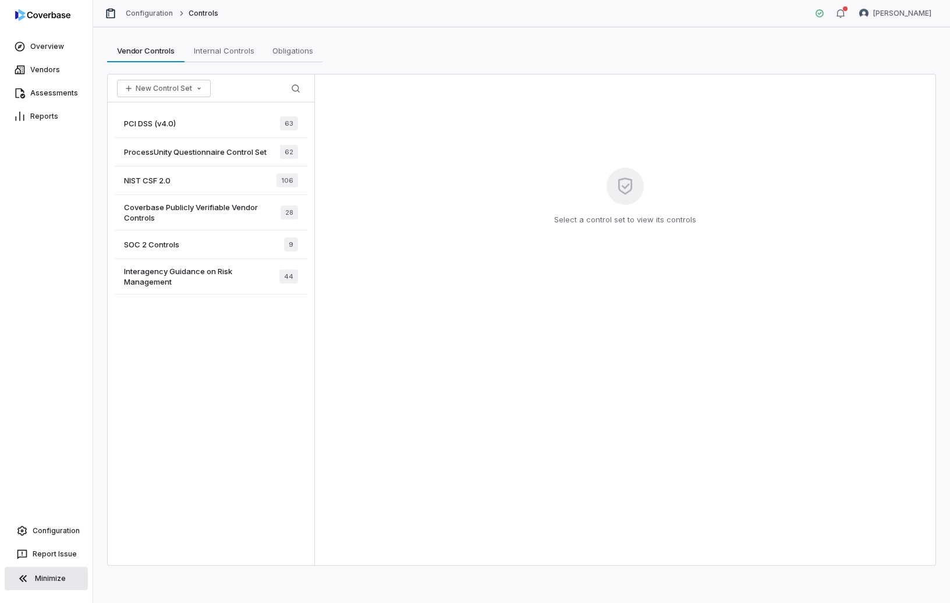
click at [214, 174] on div "NIST CSF 2.0 106" at bounding box center [211, 181] width 193 height 29
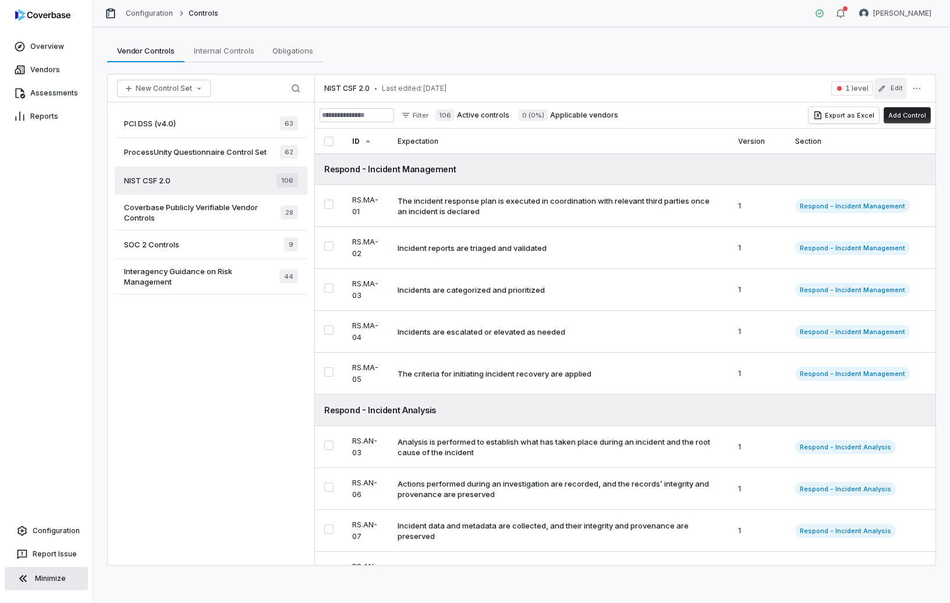
click at [903, 87] on button "Edit" at bounding box center [891, 88] width 32 height 21
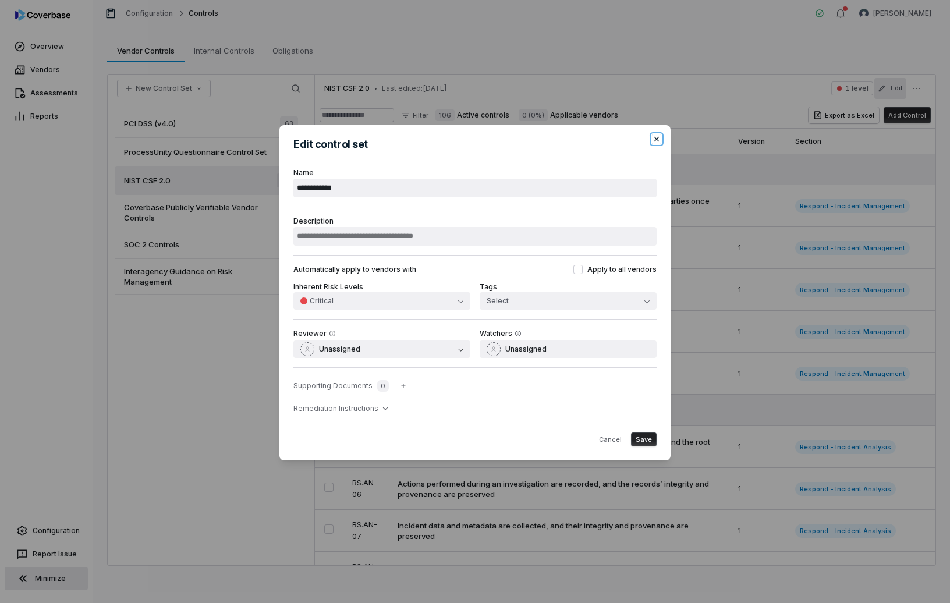
click at [654, 141] on icon "button" at bounding box center [656, 139] width 9 height 9
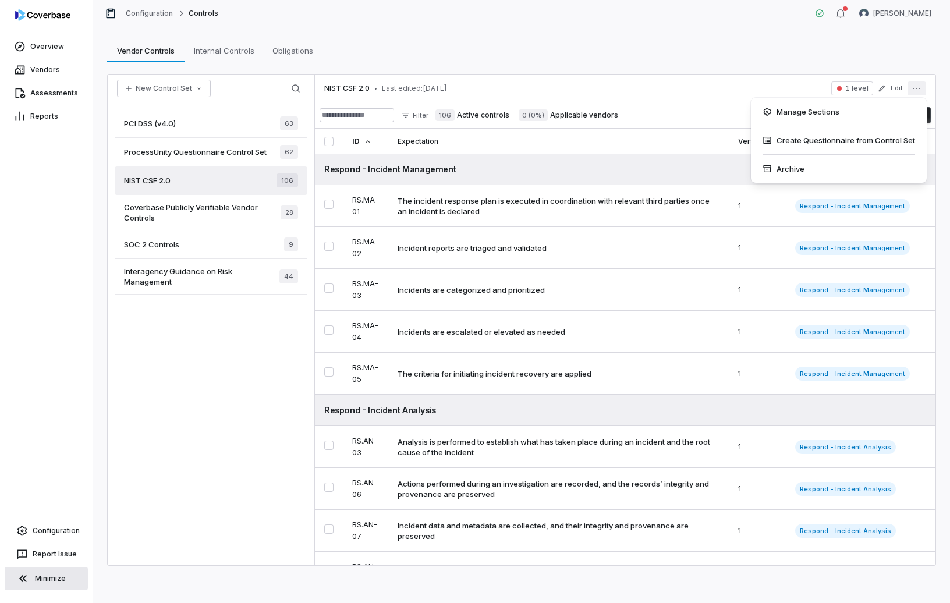
click at [917, 84] on icon "More actions" at bounding box center [917, 88] width 9 height 9
click at [871, 112] on div "Manage Sections" at bounding box center [839, 111] width 167 height 19
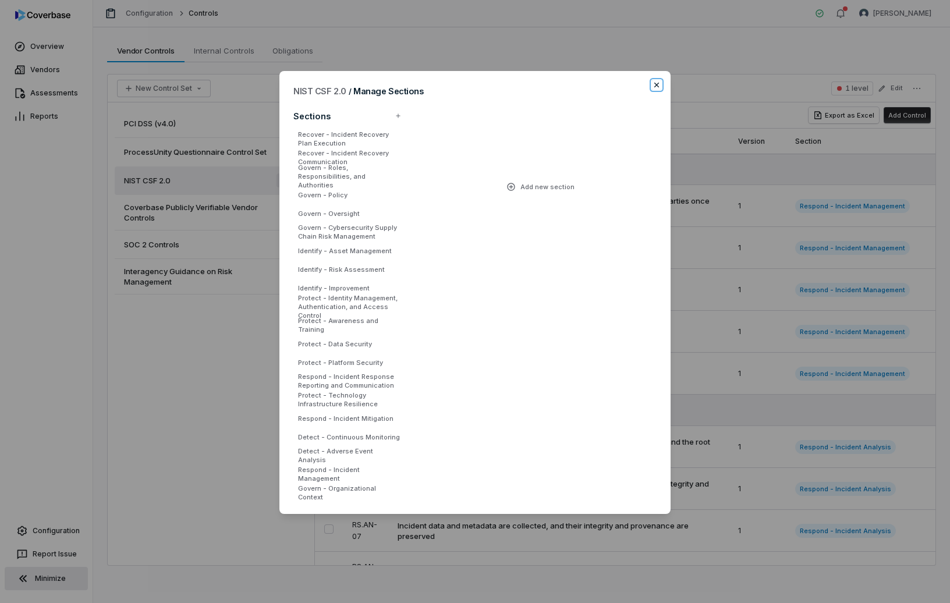
click at [657, 83] on icon "button" at bounding box center [656, 84] width 9 height 9
